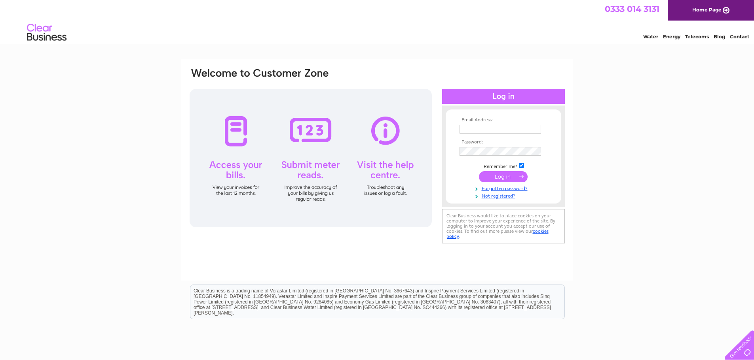
type input "jll@inenco.com"
click at [504, 175] on input "submit" at bounding box center [503, 176] width 49 height 11
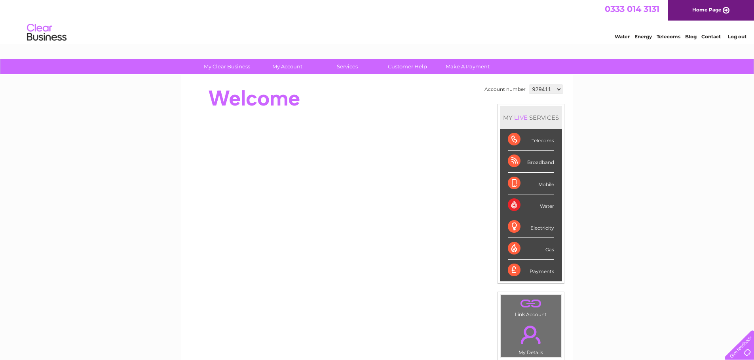
click at [557, 88] on select "929411 1117288" at bounding box center [545, 89] width 33 height 9
select select "1117288"
click at [529, 85] on select "929411 1117288" at bounding box center [545, 89] width 33 height 9
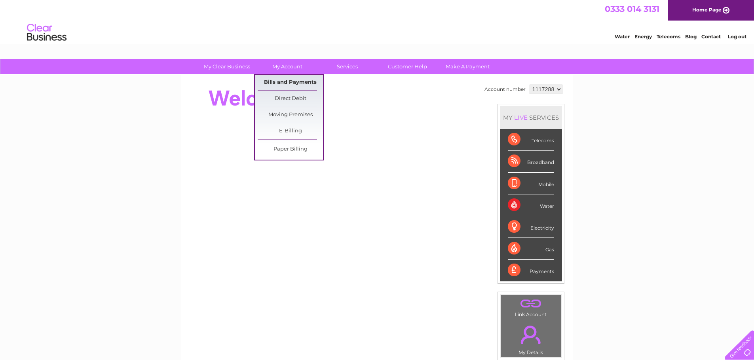
click at [293, 81] on link "Bills and Payments" at bounding box center [290, 83] width 65 height 16
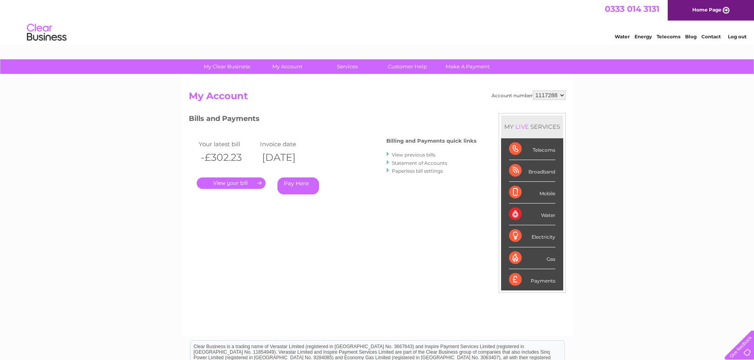
click at [220, 181] on link "." at bounding box center [231, 183] width 69 height 11
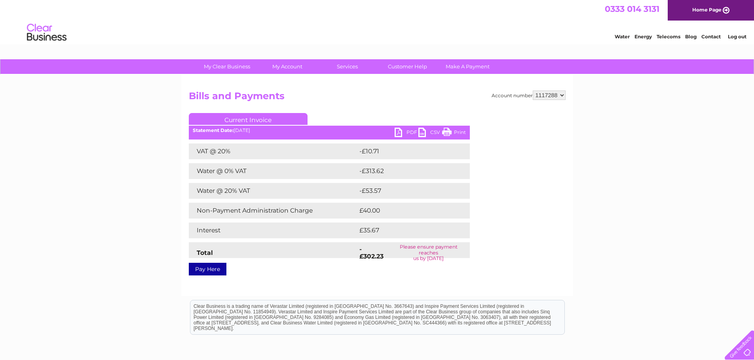
click at [409, 130] on link "PDF" at bounding box center [406, 133] width 24 height 11
